Goal: Find specific page/section: Find specific page/section

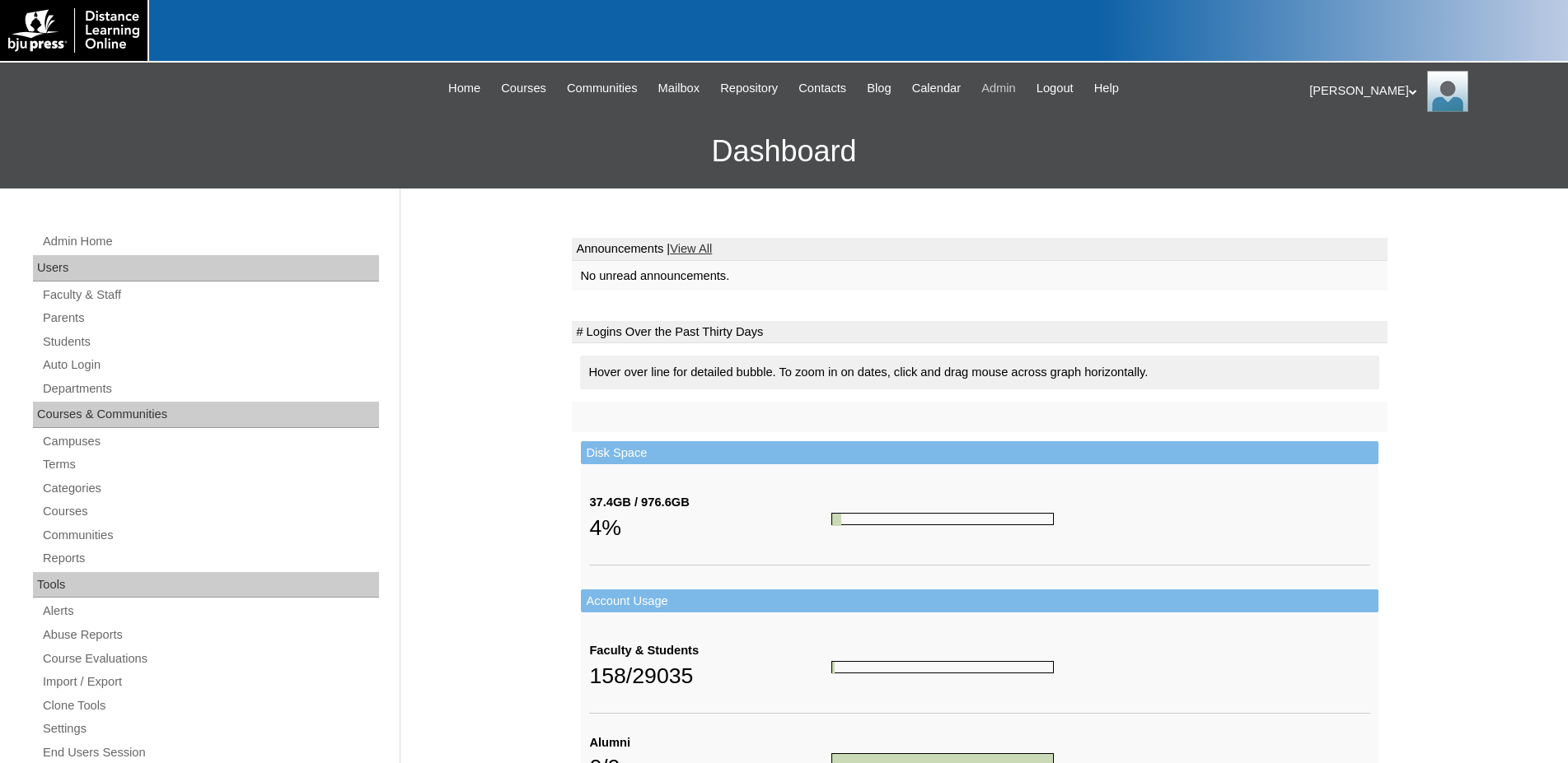
click at [1009, 91] on span "Admin" at bounding box center [999, 88] width 35 height 19
click at [42, 468] on link "Terms" at bounding box center [210, 465] width 338 height 21
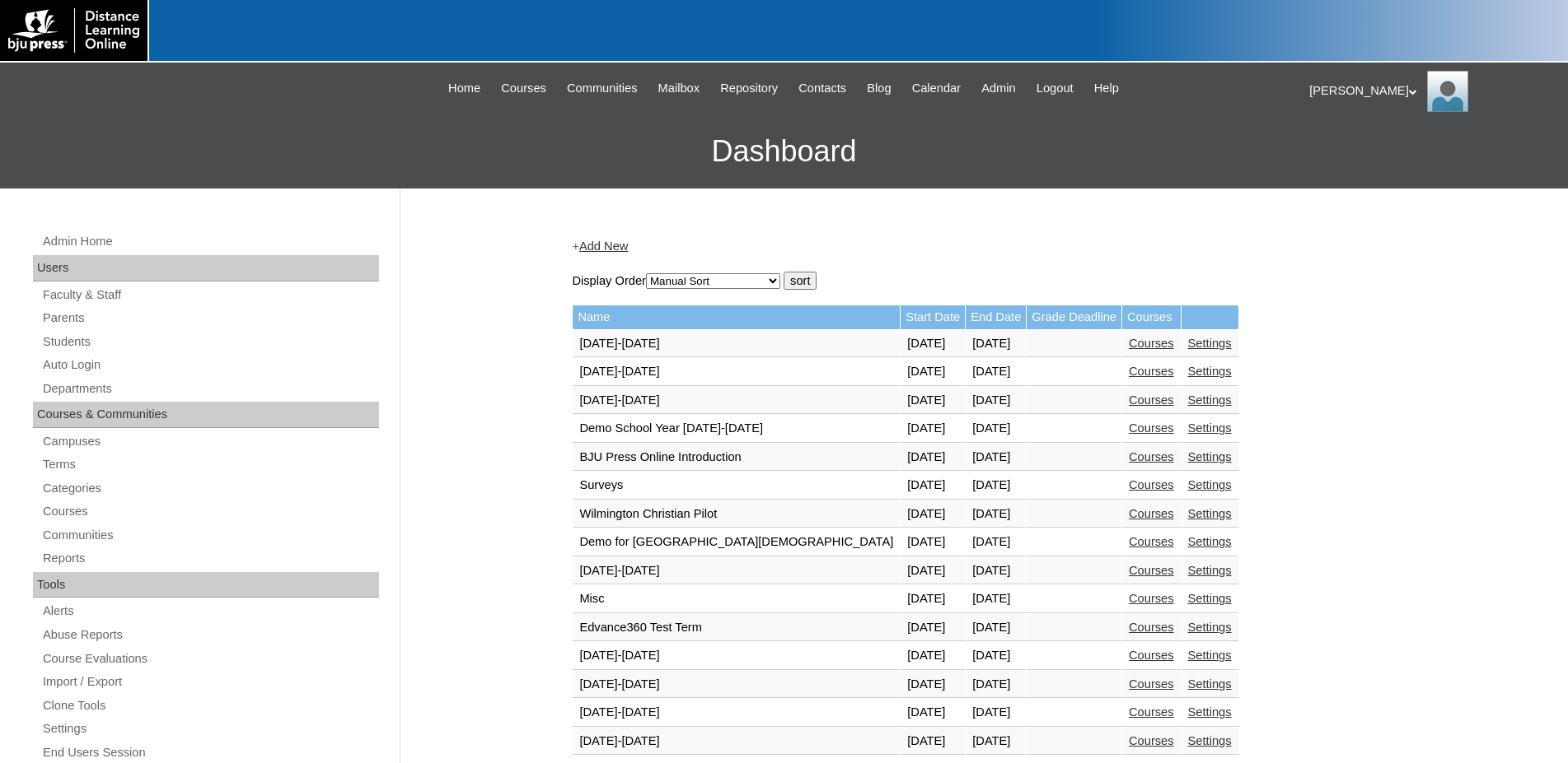
scroll to position [420, 0]
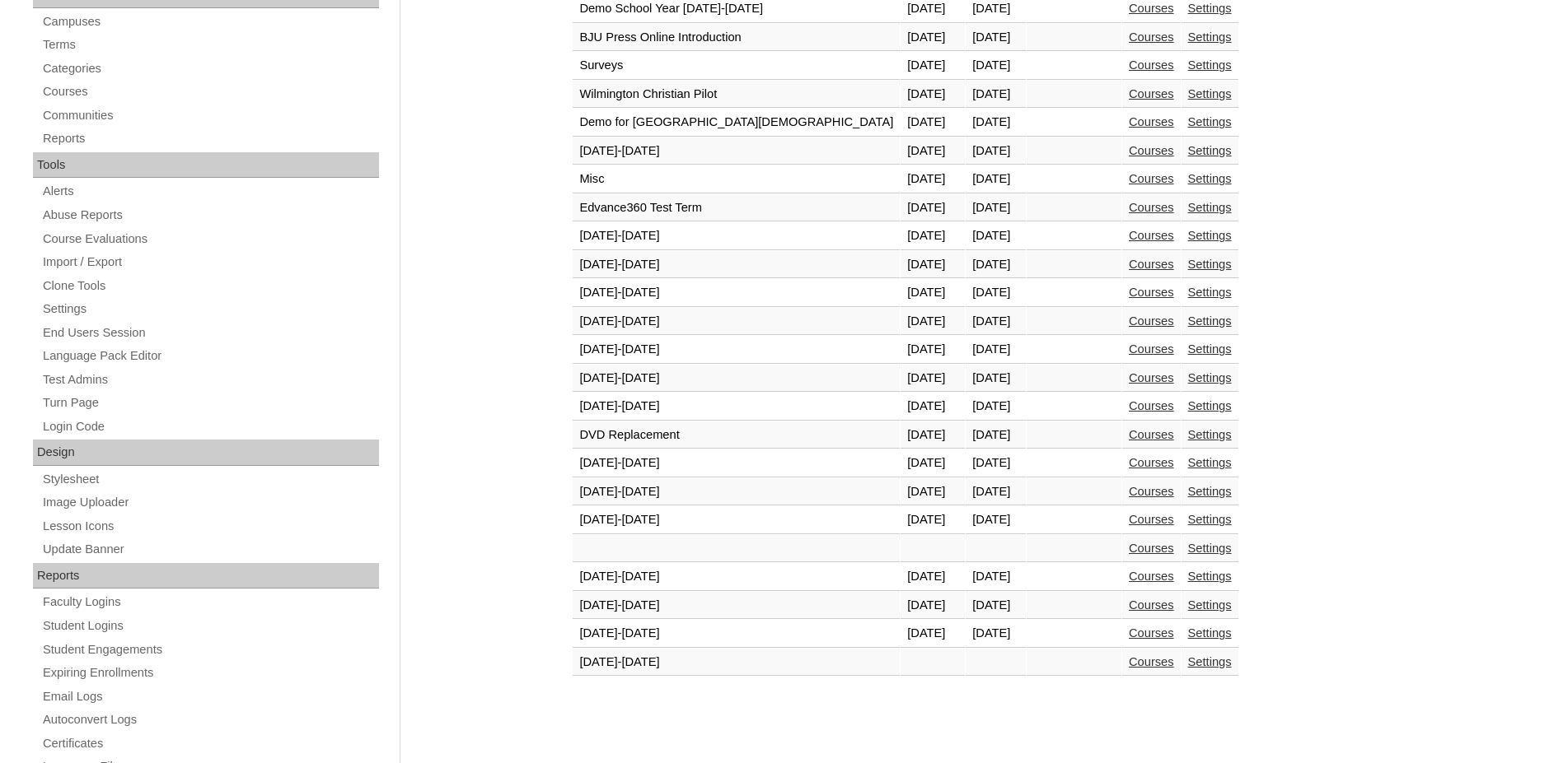
click at [1129, 634] on link "Courses" at bounding box center [1152, 633] width 46 height 13
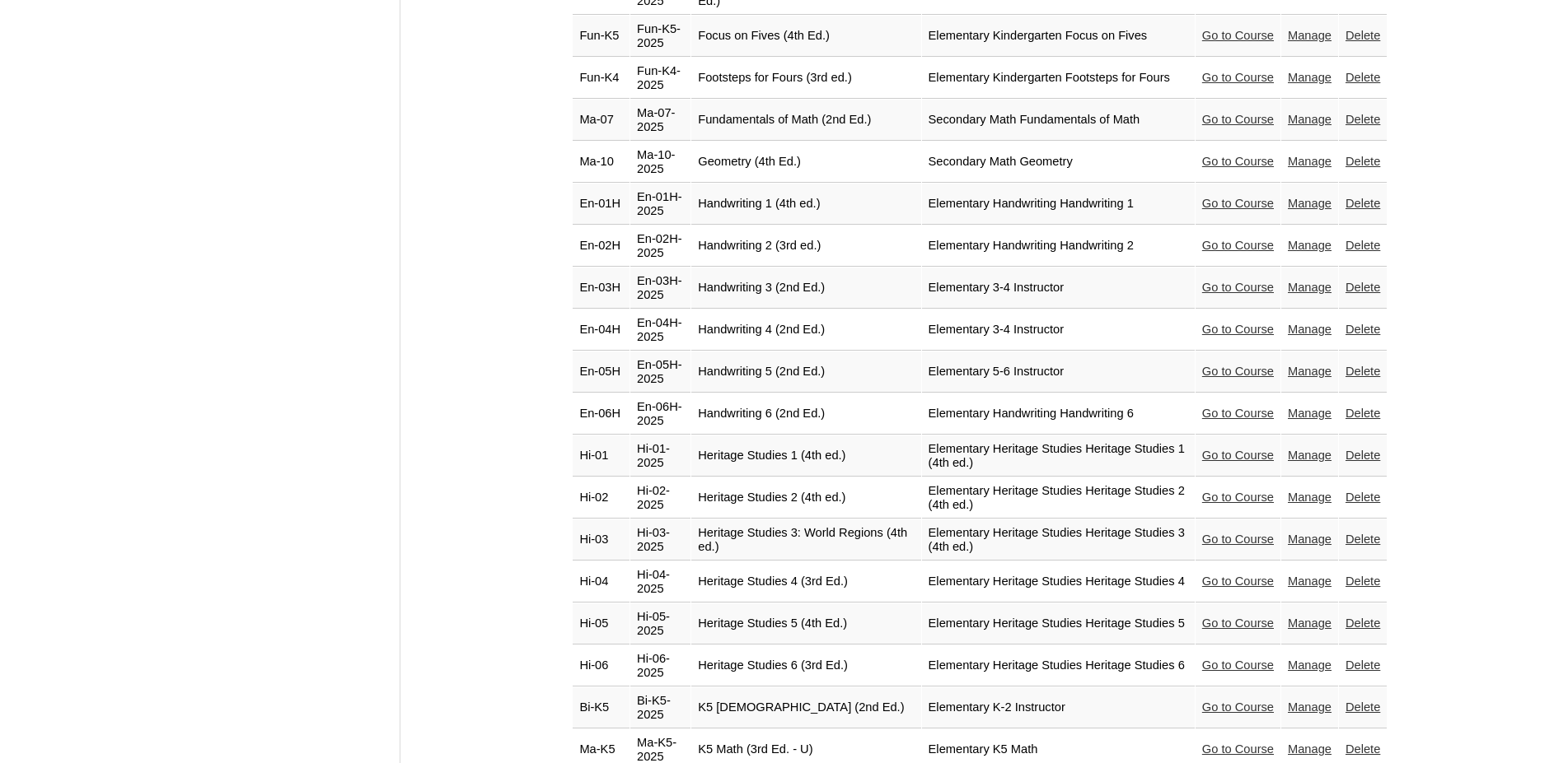
scroll to position [2772, 0]
